Goal: Register for event/course

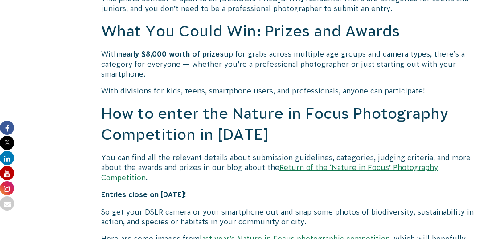
scroll to position [772, 0]
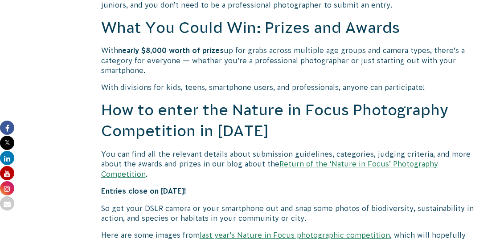
click at [307, 160] on link "Return of the ‘Nature in Focus’ Photography Competition" at bounding box center [269, 169] width 337 height 18
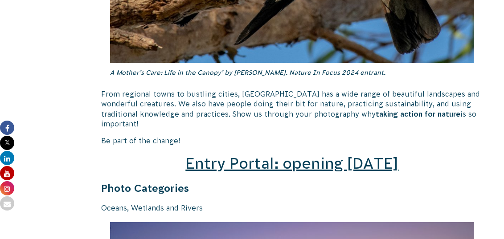
scroll to position [1279, 0]
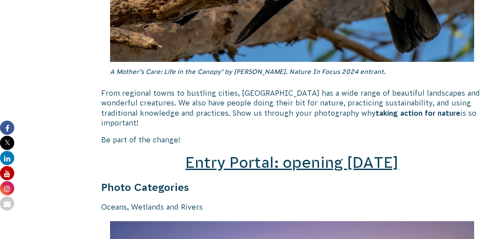
click at [284, 154] on span "Entry Portal: opening July 4" at bounding box center [291, 162] width 213 height 17
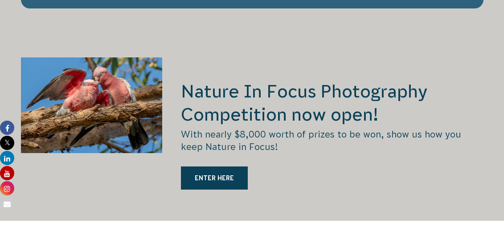
scroll to position [1856, 0]
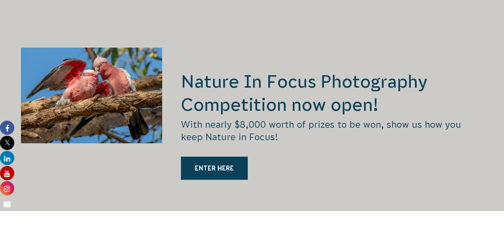
click at [216, 70] on h2 "Nature In Focus Photography Competition now open!" at bounding box center [332, 93] width 302 height 46
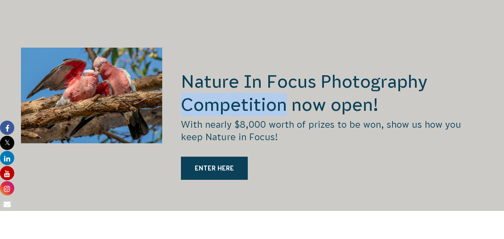
click at [216, 70] on h2 "Nature In Focus Photography Competition now open!" at bounding box center [332, 93] width 302 height 46
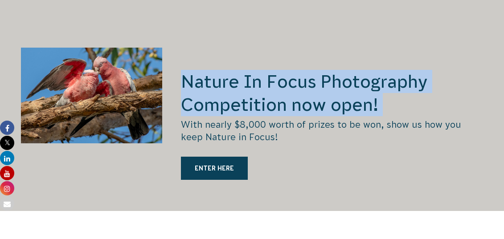
click at [216, 70] on h2 "Nature In Focus Photography Competition now open!" at bounding box center [332, 93] width 302 height 46
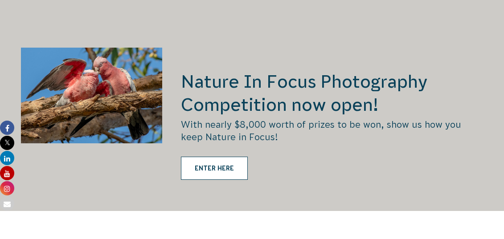
click at [213, 157] on link "ENTER HERE" at bounding box center [214, 168] width 67 height 23
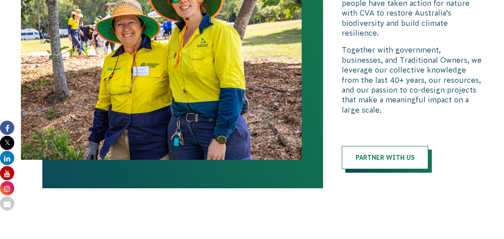
scroll to position [2288, 0]
